Goal: Task Accomplishment & Management: Manage account settings

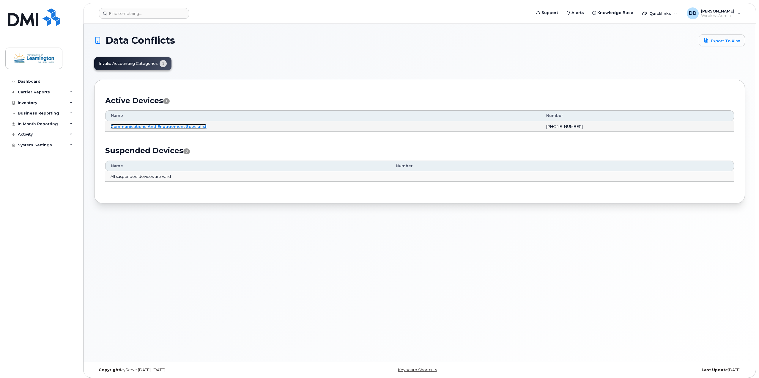
click at [159, 125] on link "Communications And Engagement Specialist" at bounding box center [159, 126] width 96 height 5
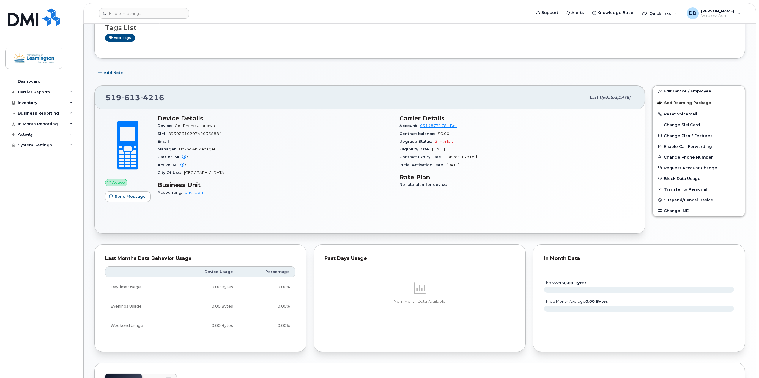
scroll to position [89, 0]
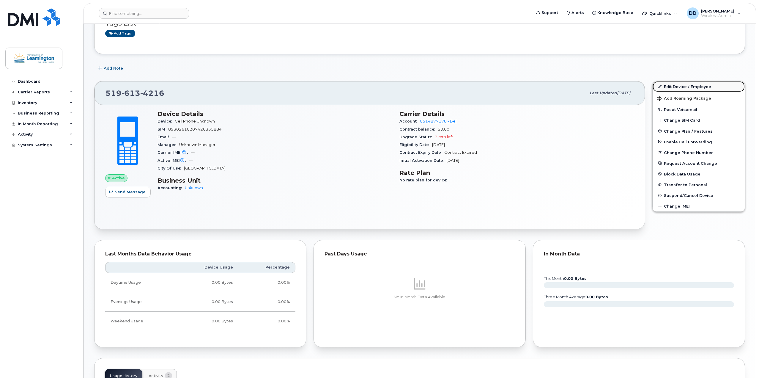
click at [677, 86] on link "Edit Device / Employee" at bounding box center [698, 86] width 92 height 11
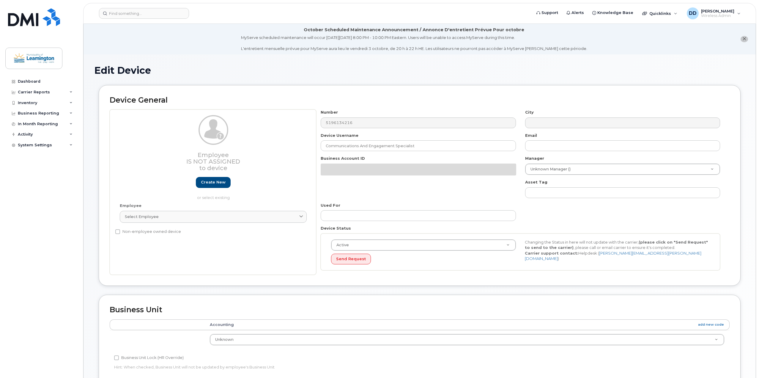
select select "43891"
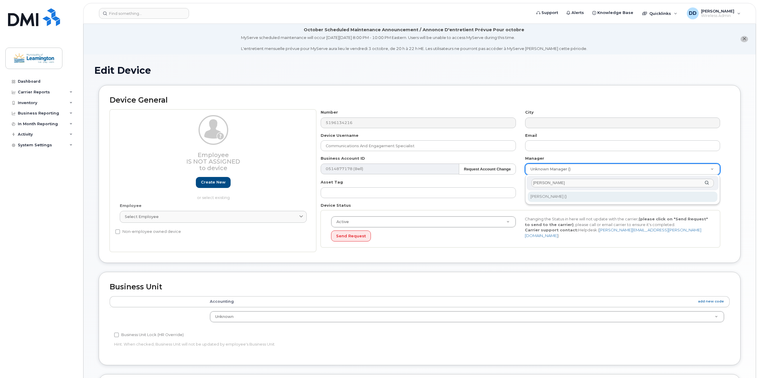
type input "kell"
type input "259244"
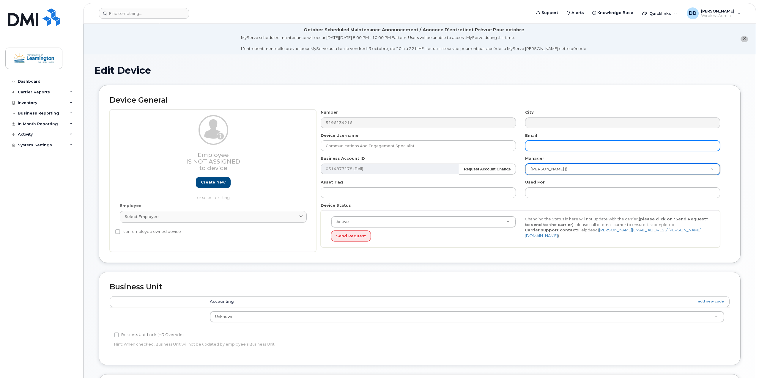
click at [546, 146] on input "text" at bounding box center [622, 145] width 195 height 11
type input "lisa@leamington.ca"
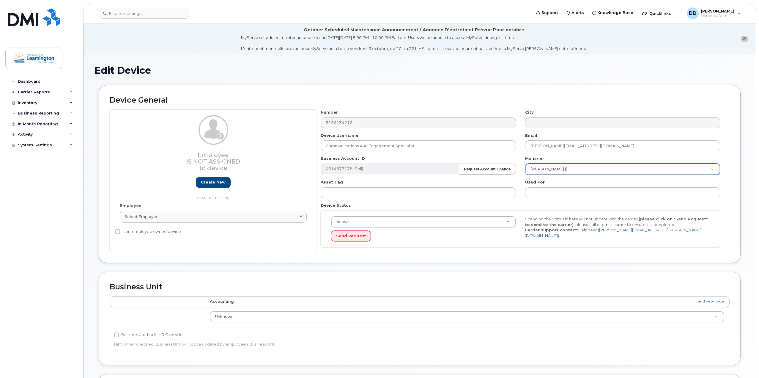
click at [538, 207] on div "Device Status Active Active Suspended Cancelled Send Request Changing the Statu…" at bounding box center [520, 224] width 409 height 45
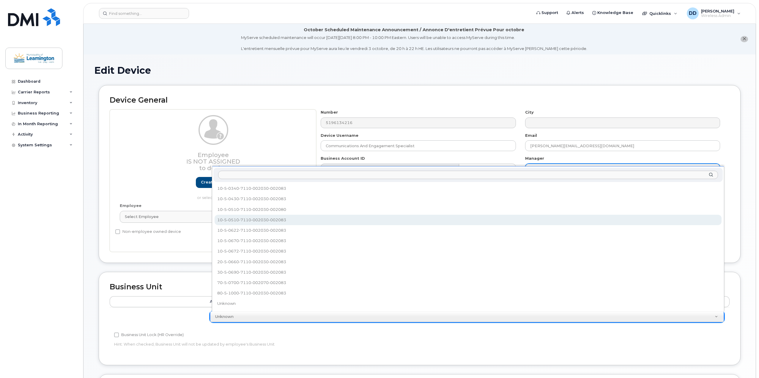
select select "82794"
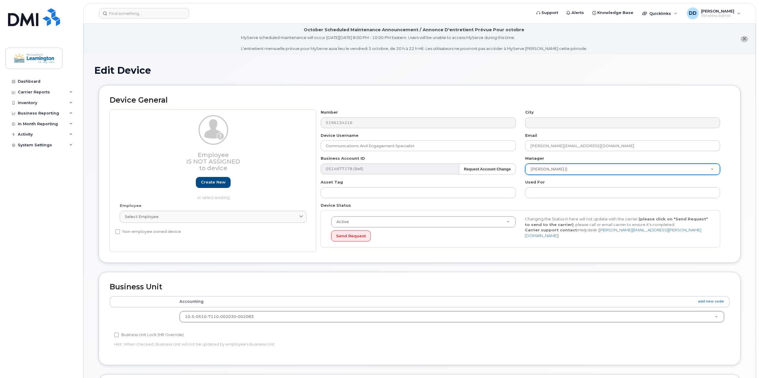
click at [222, 285] on h2 "Business Unit" at bounding box center [420, 287] width 620 height 8
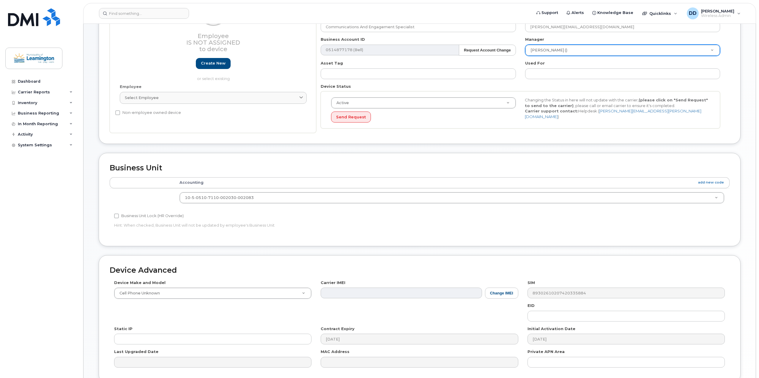
scroll to position [174, 0]
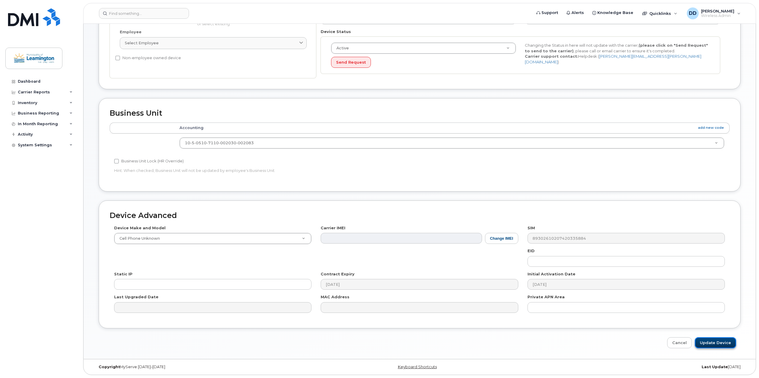
click at [710, 343] on input "Update Device" at bounding box center [715, 342] width 41 height 11
type input "Saving..."
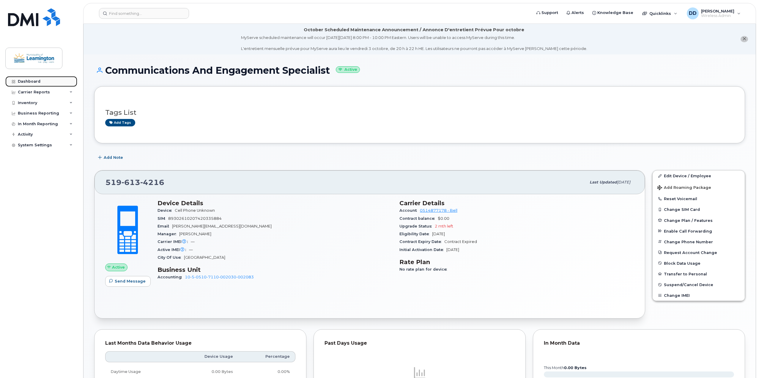
click at [29, 82] on div "Dashboard" at bounding box center [29, 81] width 23 height 5
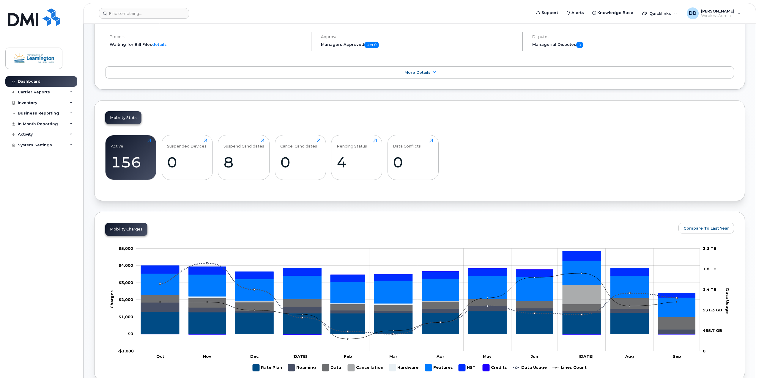
scroll to position [119, 0]
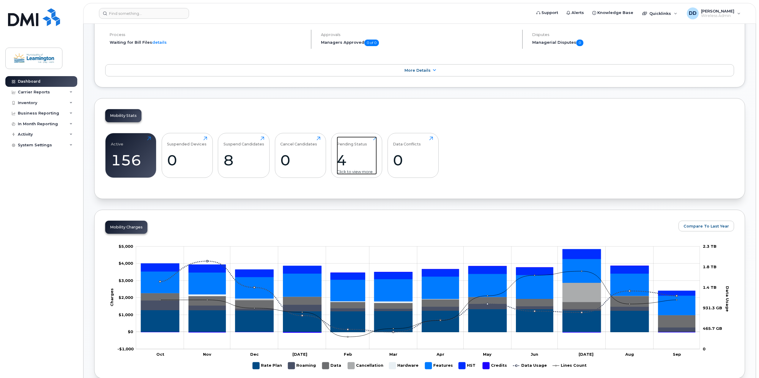
click at [351, 146] on div "Pending Status 4 Click to view more" at bounding box center [357, 155] width 40 height 38
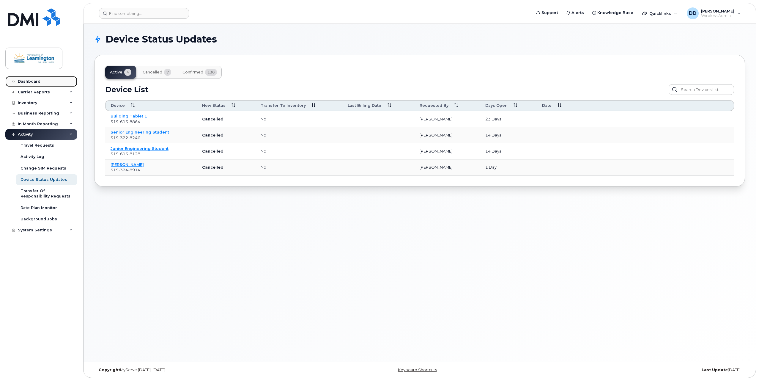
click at [26, 80] on div "Dashboard" at bounding box center [29, 81] width 23 height 5
